Goal: Task Accomplishment & Management: Complete application form

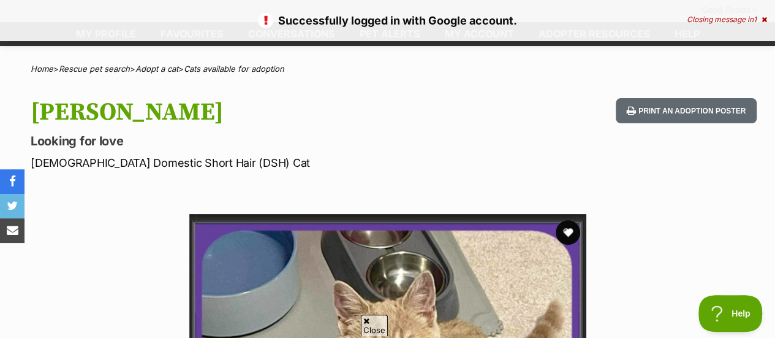
click at [759, 19] on div "Closing message in 1" at bounding box center [727, 19] width 80 height 9
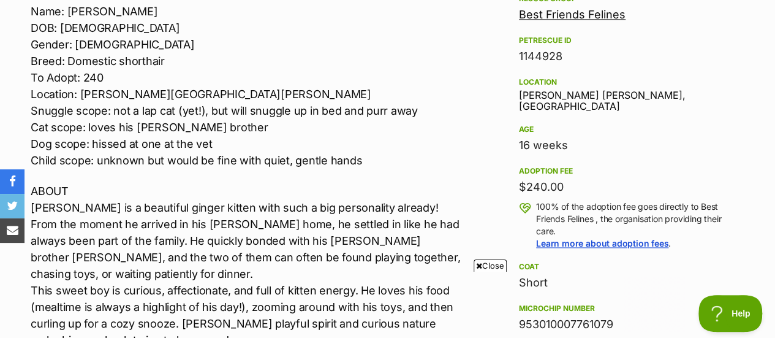
scroll to position [773, 0]
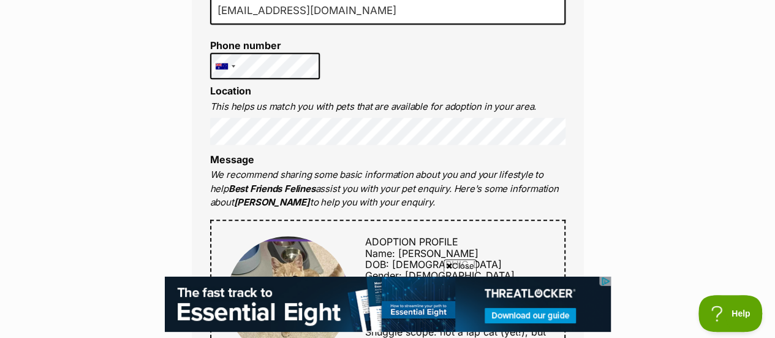
scroll to position [499, 0]
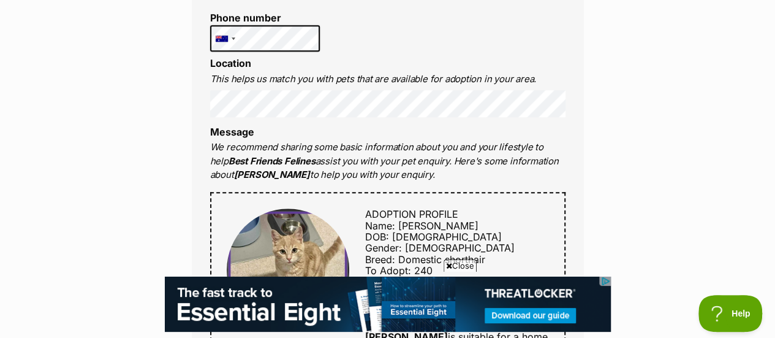
click at [203, 74] on div "Full name Millie Georgiou Email We require this to be able to send you communic…" at bounding box center [388, 294] width 392 height 857
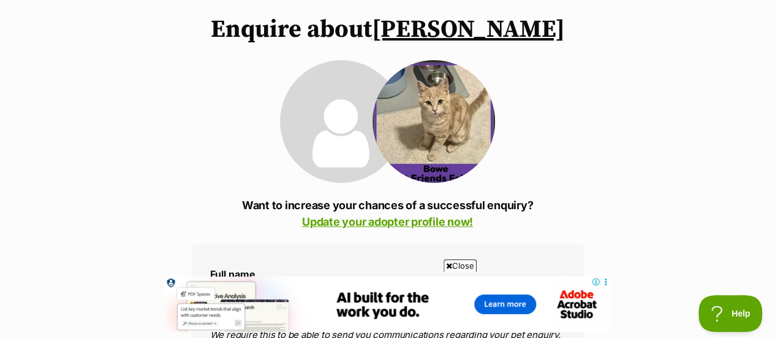
scroll to position [0, 0]
